Goal: Task Accomplishment & Management: Use online tool/utility

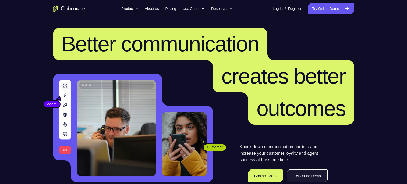
scroll to position [81, 0]
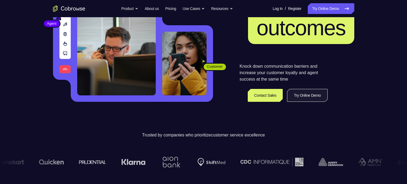
click at [301, 93] on link "Try Online Demo" at bounding box center [307, 95] width 40 height 13
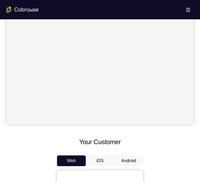
scroll to position [134, 0]
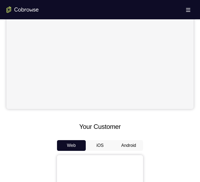
click at [126, 142] on button "Android" at bounding box center [128, 145] width 29 height 11
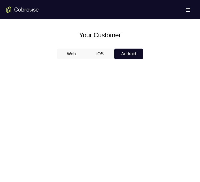
scroll to position [269, 0]
